Goal: Information Seeking & Learning: Learn about a topic

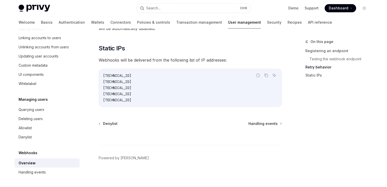
scroll to position [694, 0]
click at [91, 23] on link "Wallets" at bounding box center [97, 22] width 13 height 12
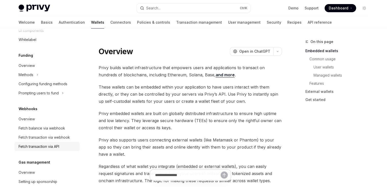
scroll to position [203, 0]
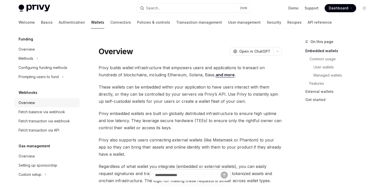
click at [38, 101] on div "Overview" at bounding box center [48, 103] width 58 height 6
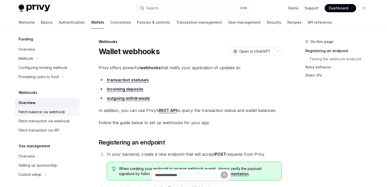
click at [42, 111] on div "Fetch balance via webhook" at bounding box center [42, 112] width 46 height 6
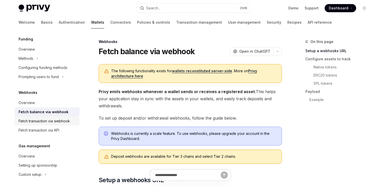
click at [45, 120] on div "Fetch transaction via webhook" at bounding box center [44, 121] width 51 height 6
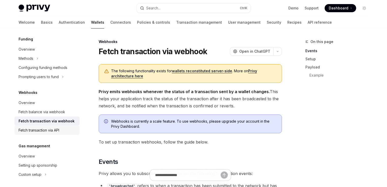
click at [44, 130] on div "Fetch transaction via API" at bounding box center [39, 130] width 41 height 6
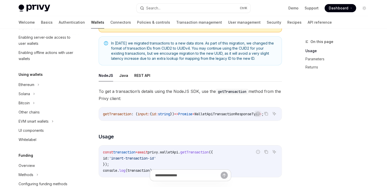
scroll to position [61, 0]
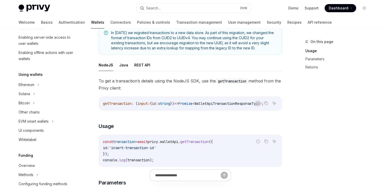
click at [246, 87] on span "To get a transaction’s details using the NodeJS SDK, use the getTransaction met…" at bounding box center [190, 84] width 183 height 14
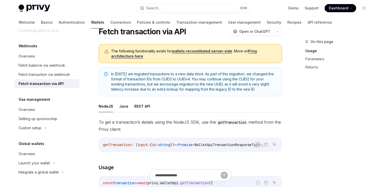
scroll to position [0, 0]
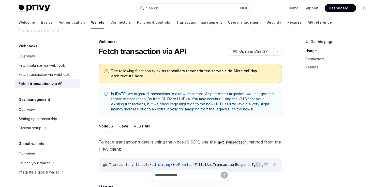
click at [138, 124] on button "REST API" at bounding box center [142, 126] width 16 height 12
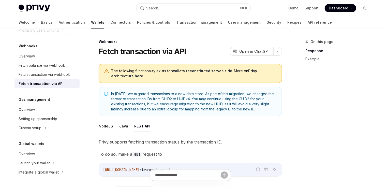
click at [184, 70] on link "wallets reconstituted server-side" at bounding box center [202, 71] width 60 height 5
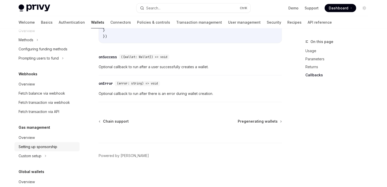
scroll to position [268, 0]
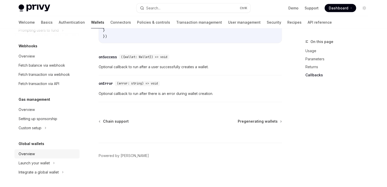
click at [36, 156] on div "Overview" at bounding box center [48, 154] width 58 height 6
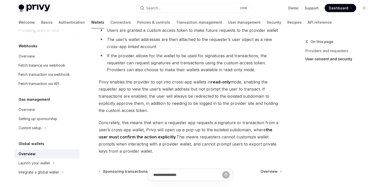
scroll to position [464, 0]
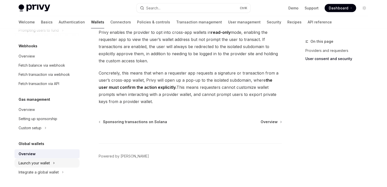
click at [41, 166] on div "Launch your wallet" at bounding box center [46, 162] width 65 height 9
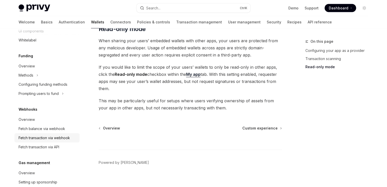
scroll to position [227, 0]
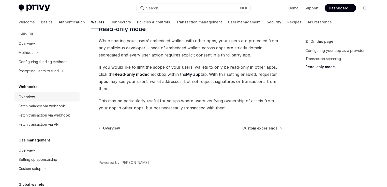
click at [34, 99] on div "Overview" at bounding box center [27, 97] width 16 height 6
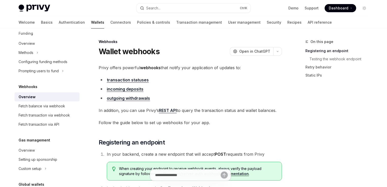
click at [136, 78] on link "transaction statuses" at bounding box center [128, 79] width 42 height 5
type textarea "*"
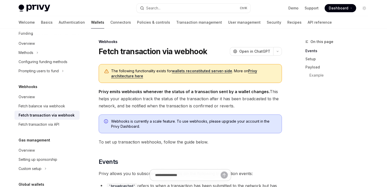
click at [172, 107] on span "Privy emits webhooks whenever the status of a transaction sent by a wallet chan…" at bounding box center [190, 98] width 183 height 21
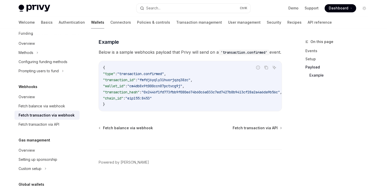
scroll to position [582, 0]
